Goal: Check status: Check status

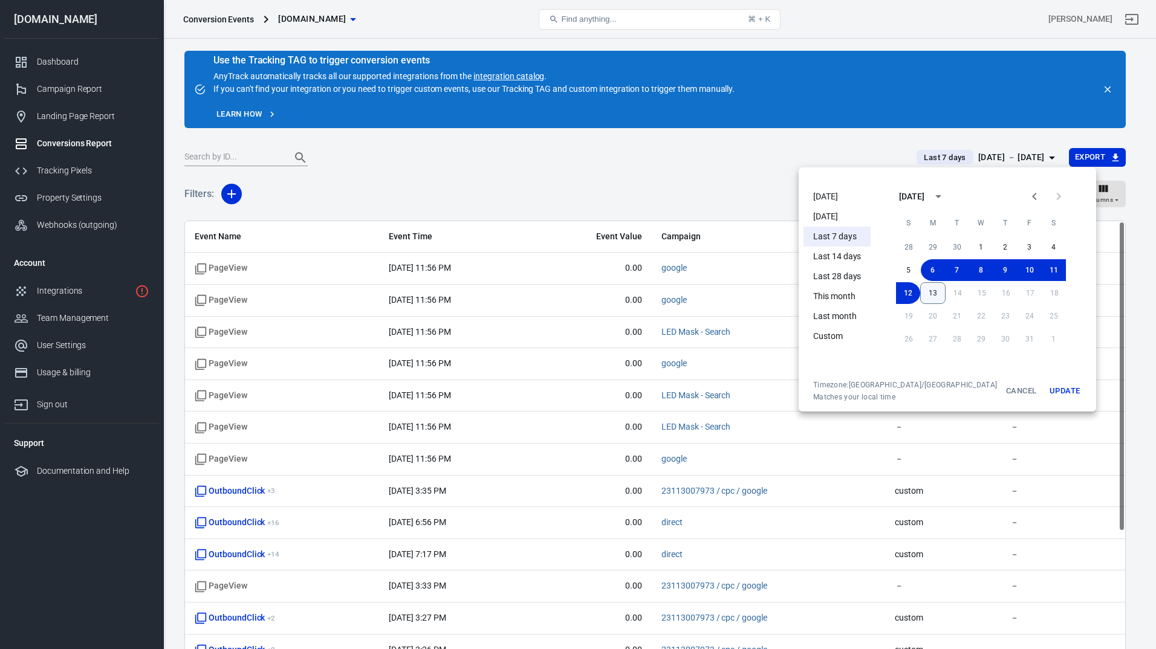
click at [929, 294] on button "13" at bounding box center [932, 293] width 25 height 22
click at [921, 264] on button "6" at bounding box center [933, 270] width 24 height 22
click at [1045, 393] on button "Update" at bounding box center [1064, 391] width 39 height 22
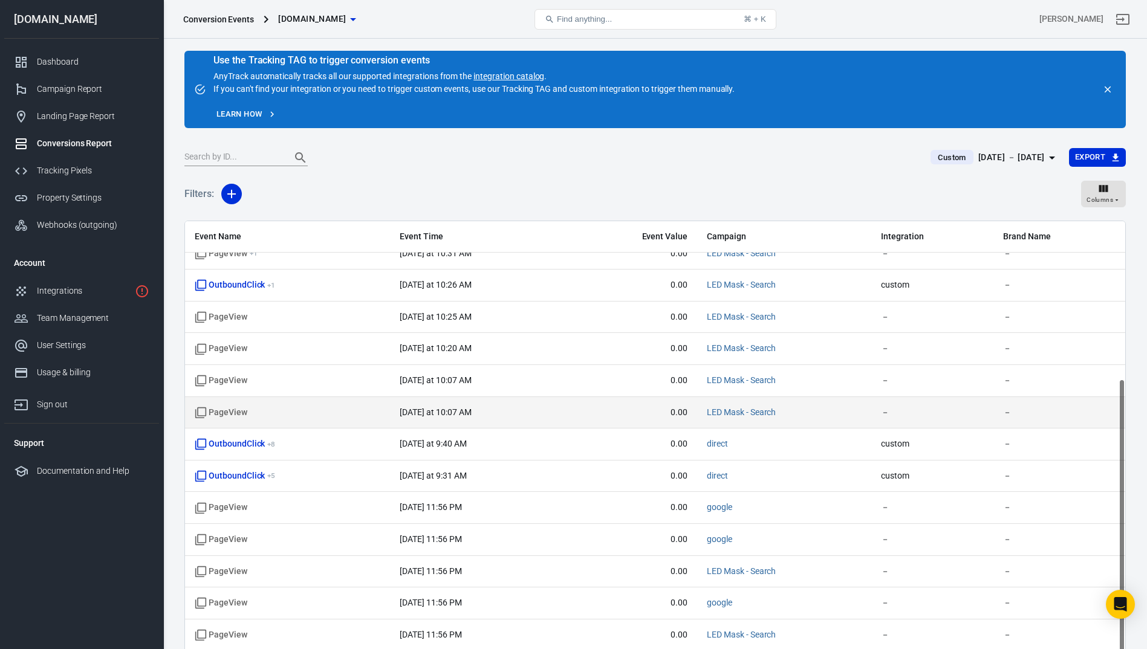
scroll to position [93, 0]
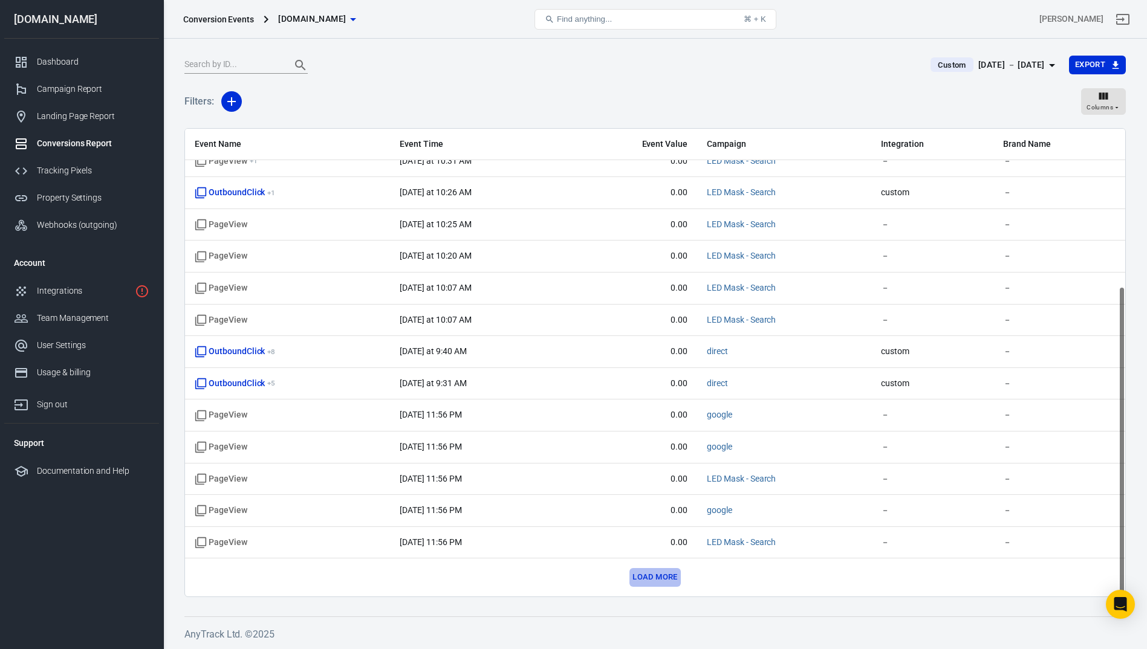
click at [654, 576] on button "Load more" at bounding box center [654, 577] width 51 height 19
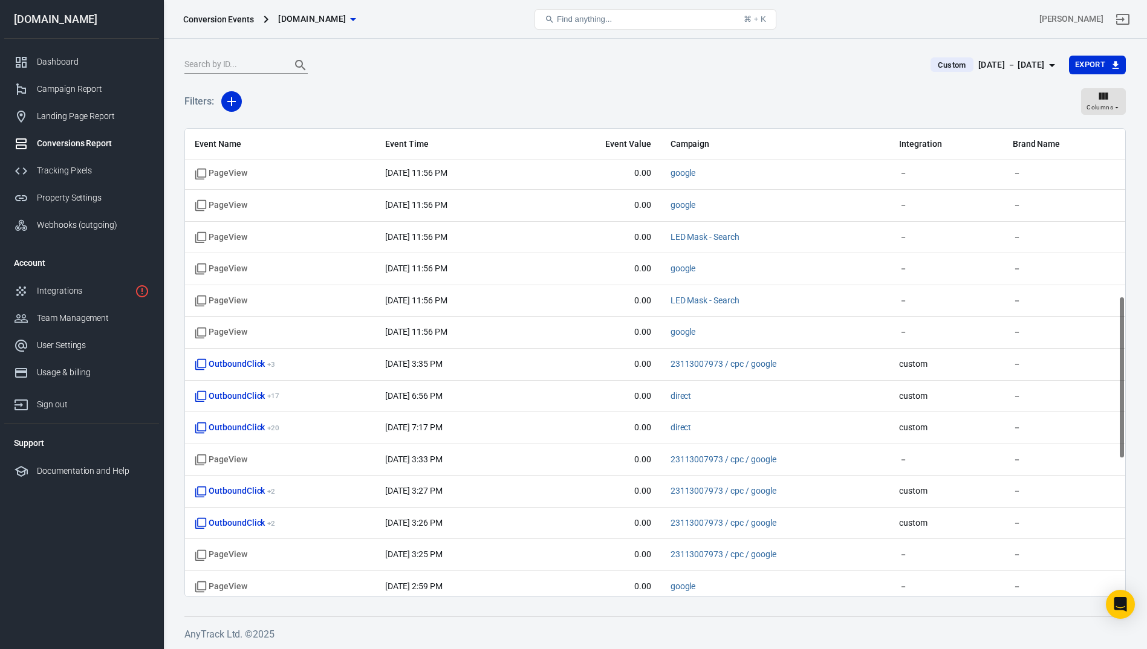
scroll to position [874, 0]
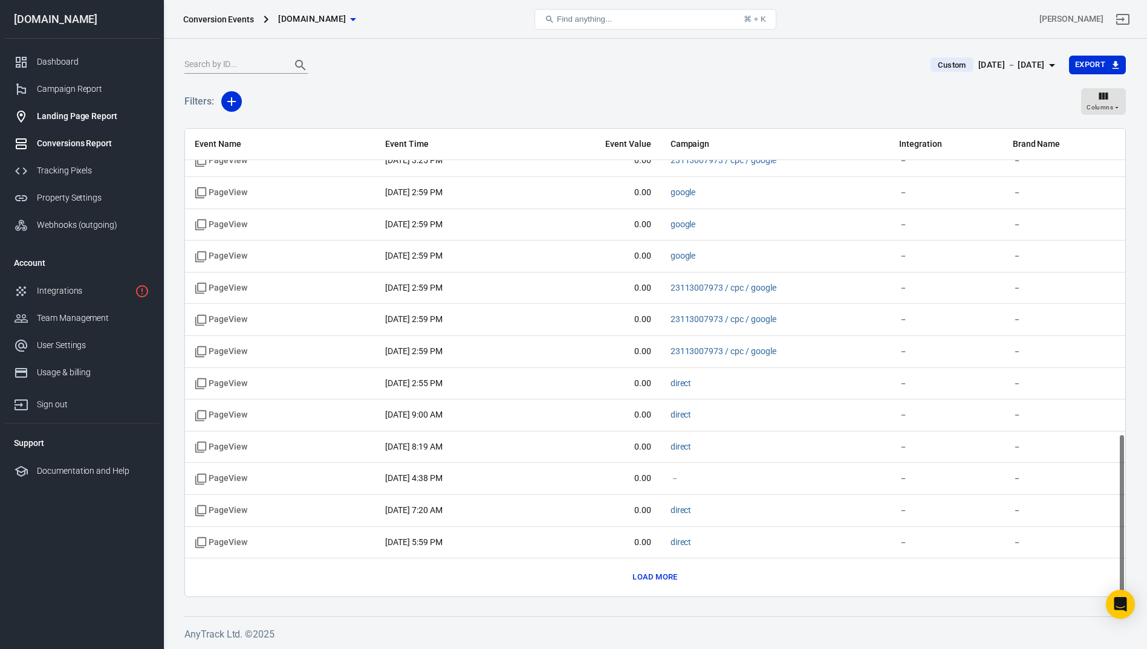
click at [70, 111] on div "Landing Page Report" at bounding box center [93, 116] width 112 height 13
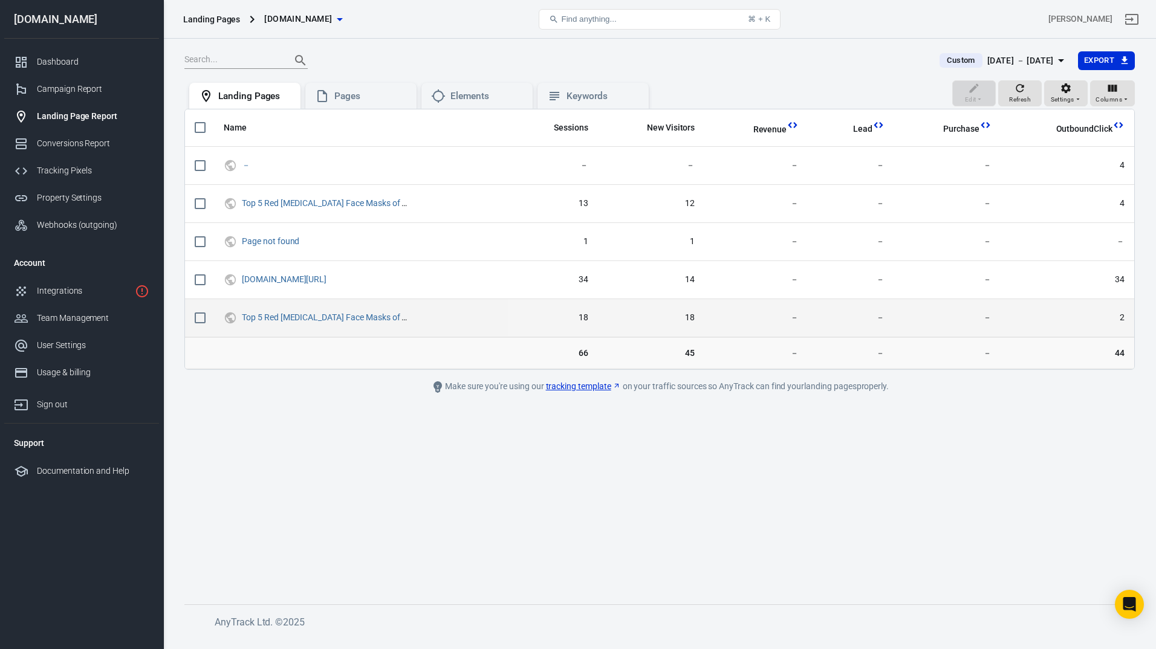
drag, startPoint x: 570, startPoint y: 355, endPoint x: 575, endPoint y: 316, distance: 39.0
click at [571, 349] on span "66" at bounding box center [553, 353] width 70 height 12
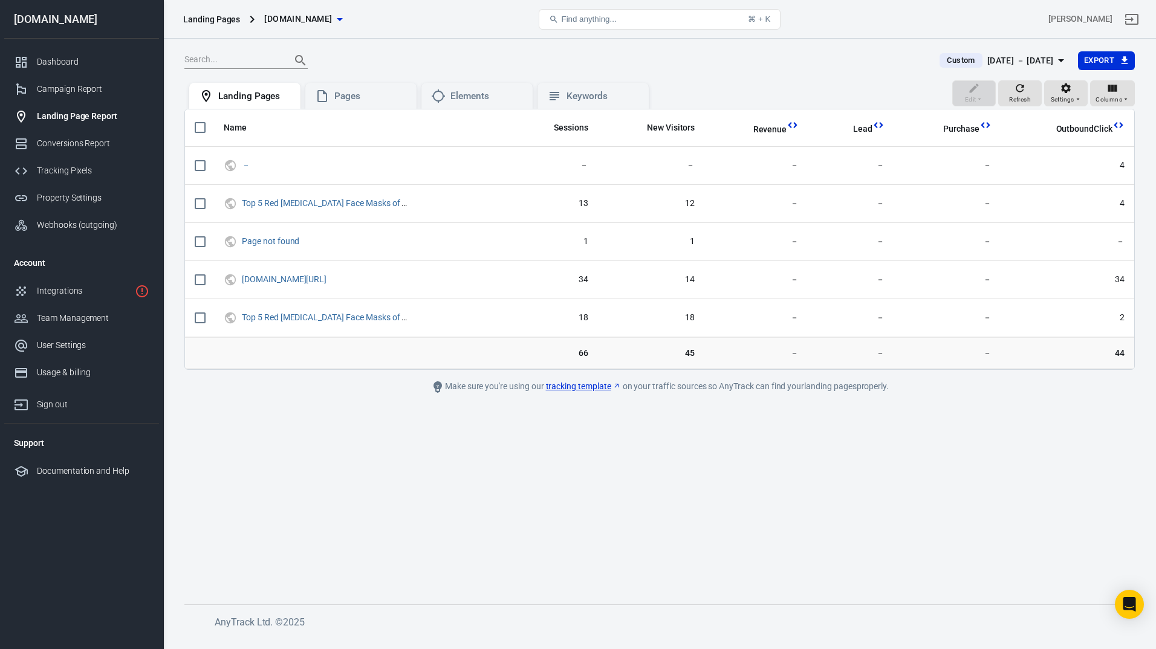
click at [582, 438] on main "Custom [DATE] － [DATE] Export Edit Refresh Settings Columns Landing Pages Pages…" at bounding box center [659, 318] width 951 height 535
click at [75, 88] on div "Campaign Report" at bounding box center [93, 89] width 112 height 13
